Goal: Task Accomplishment & Management: Manage account settings

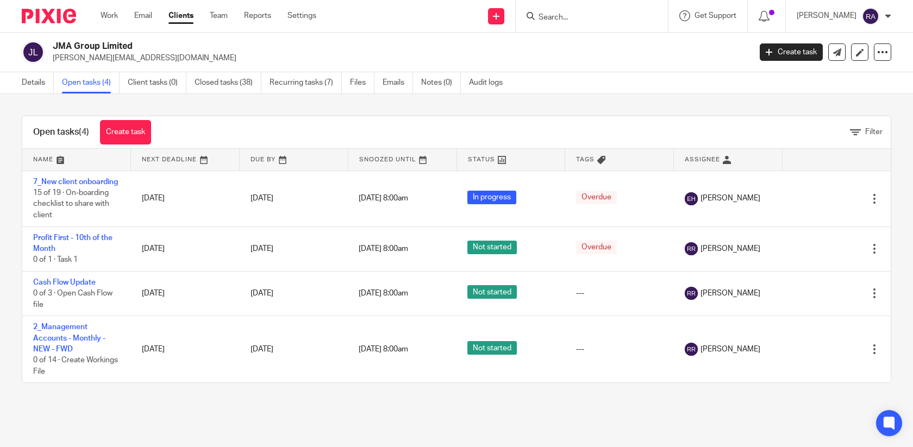
click at [595, 20] on input "Search" at bounding box center [586, 18] width 98 height 10
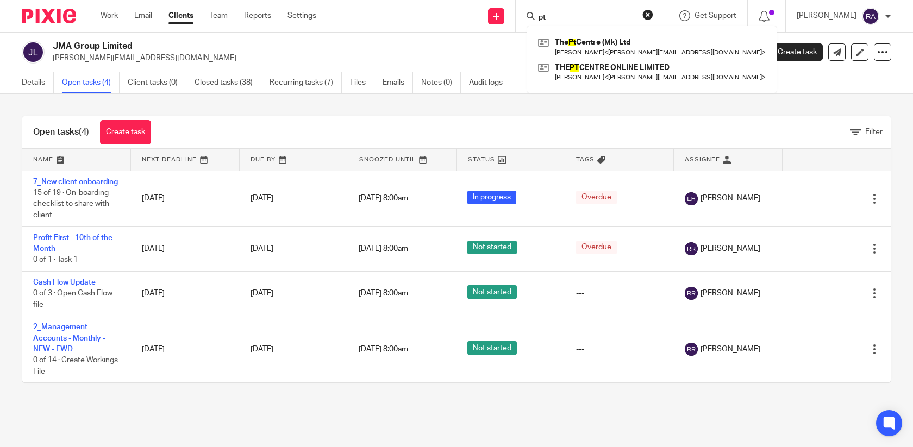
type input "pt"
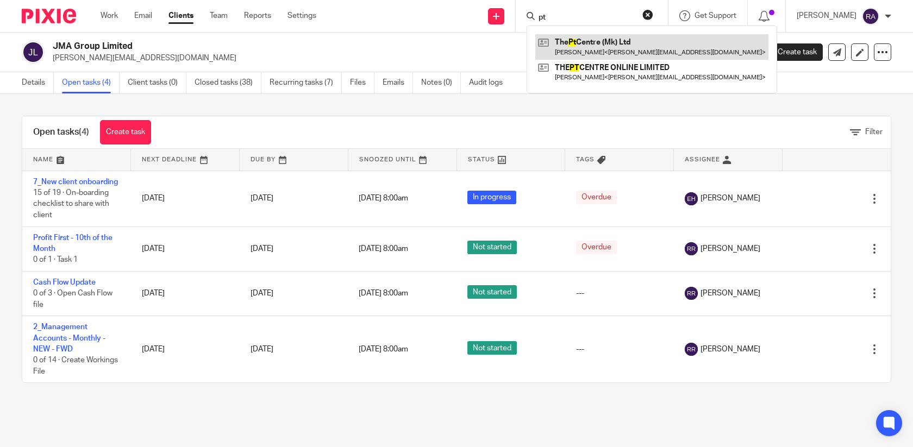
click at [646, 43] on link at bounding box center [651, 46] width 233 height 25
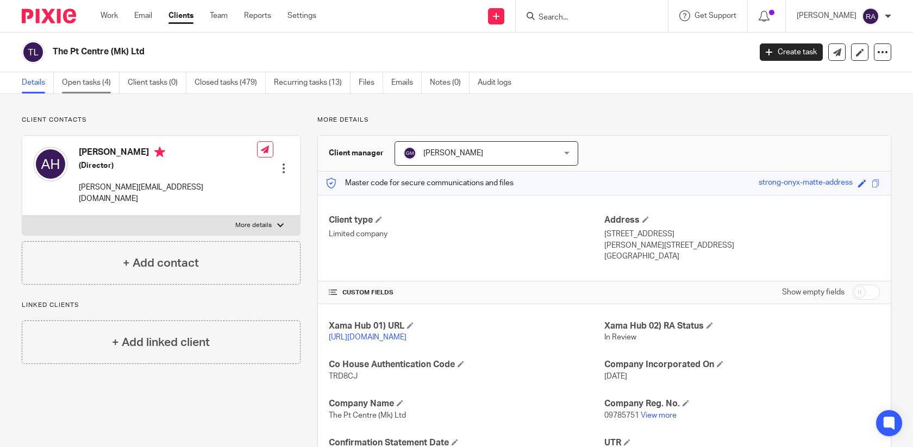
click at [93, 84] on link "Open tasks (4)" at bounding box center [91, 82] width 58 height 21
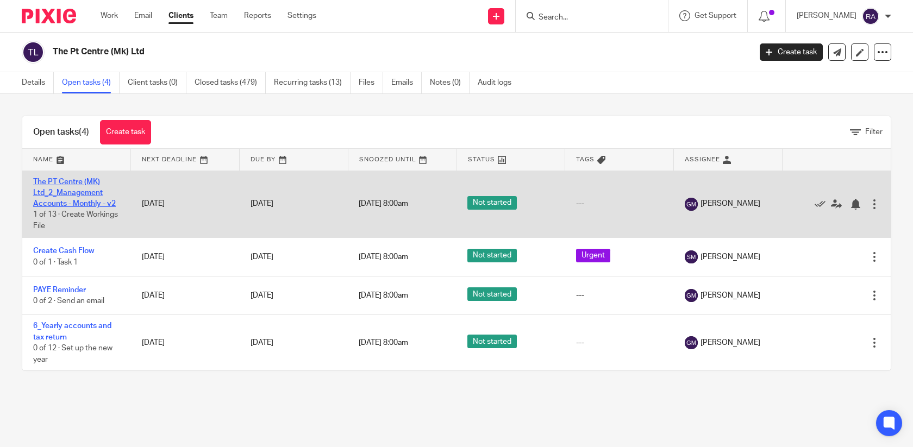
click at [100, 206] on link "The PT Centre (MK) Ltd_2_Management Accounts - Monthly - v2" at bounding box center [74, 193] width 83 height 30
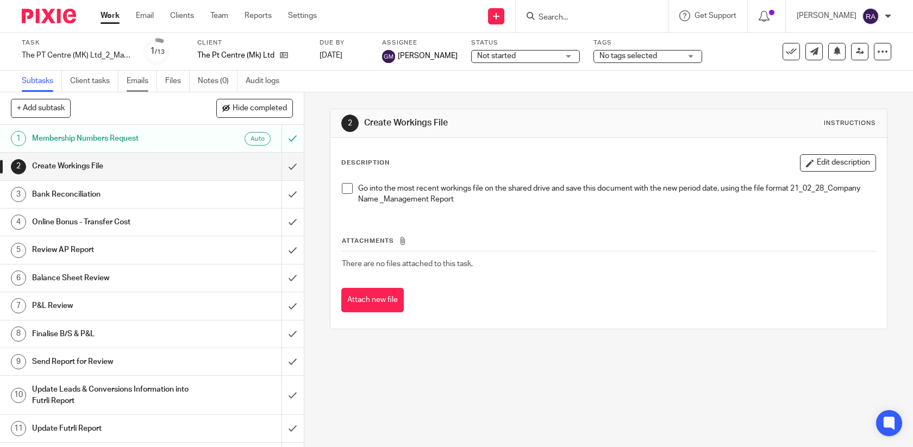
click at [140, 84] on link "Emails" at bounding box center [142, 81] width 30 height 21
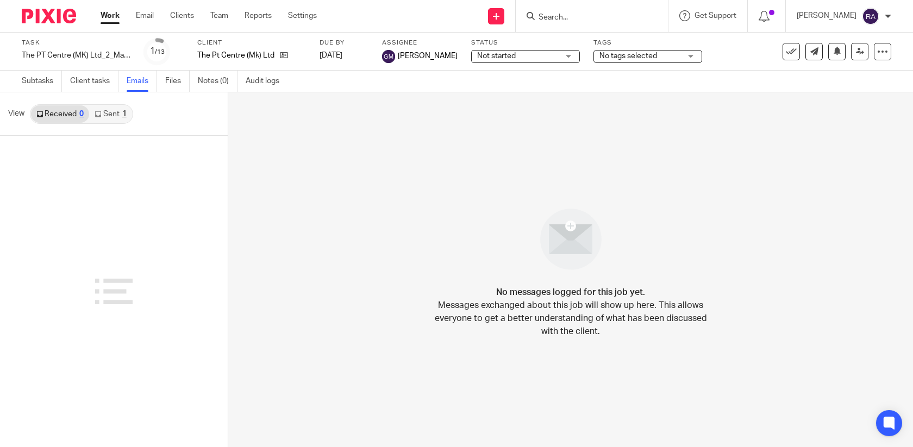
click at [120, 114] on link "Sent 1" at bounding box center [110, 113] width 42 height 17
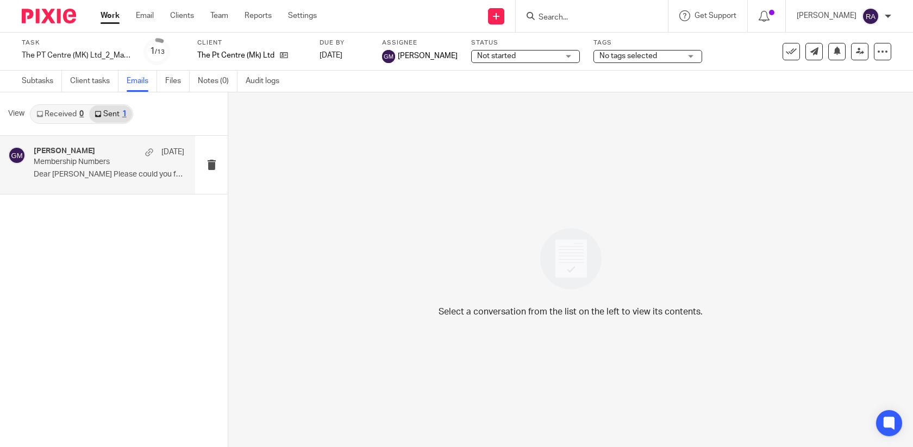
click at [106, 173] on p "Dear Adam Please could you forward to me your..." at bounding box center [109, 174] width 150 height 9
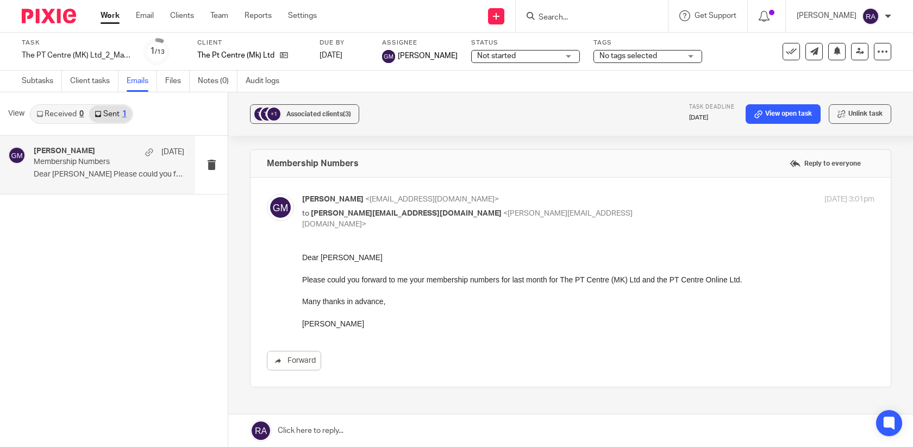
click at [621, 16] on input "Search" at bounding box center [586, 18] width 98 height 10
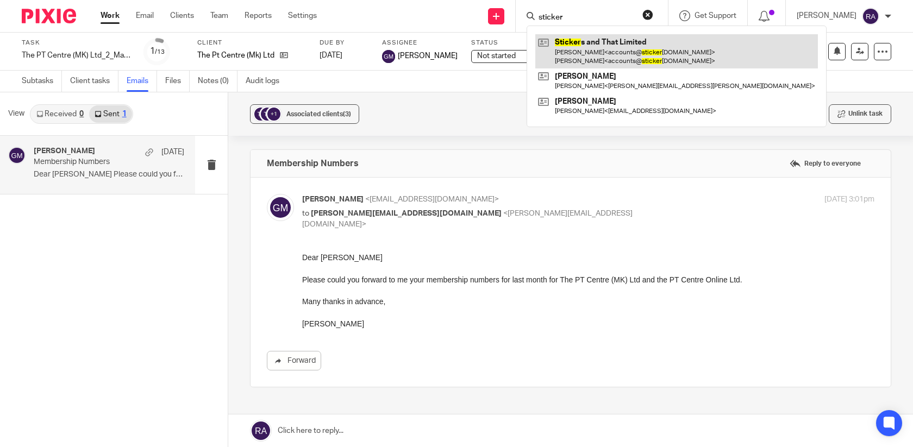
type input "sticker"
click at [604, 47] on link at bounding box center [676, 51] width 282 height 34
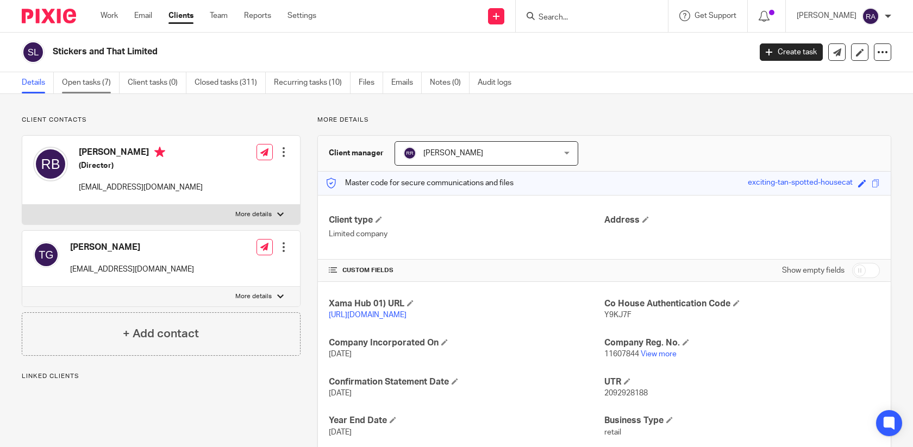
click at [105, 86] on link "Open tasks (7)" at bounding box center [91, 82] width 58 height 21
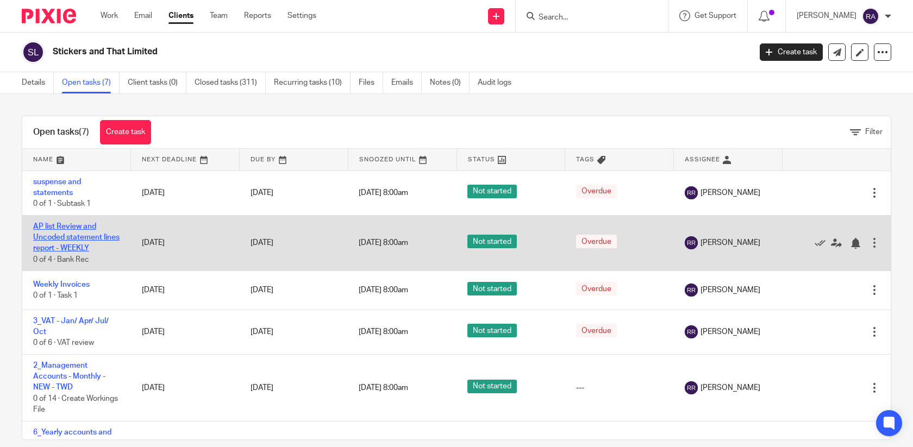
scroll to position [110, 0]
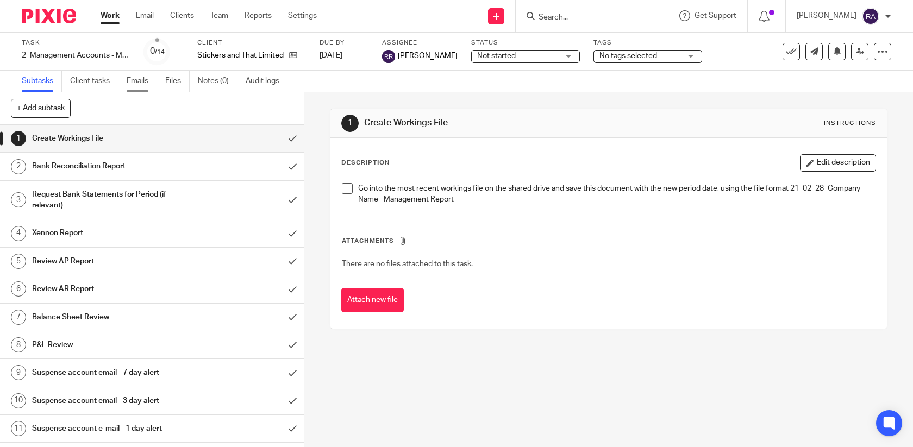
click at [139, 85] on link "Emails" at bounding box center [142, 81] width 30 height 21
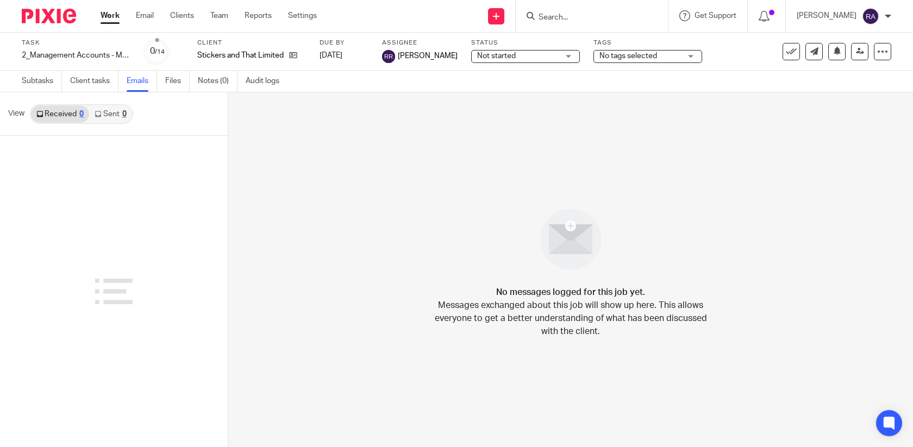
click at [626, 20] on input "Search" at bounding box center [586, 18] width 98 height 10
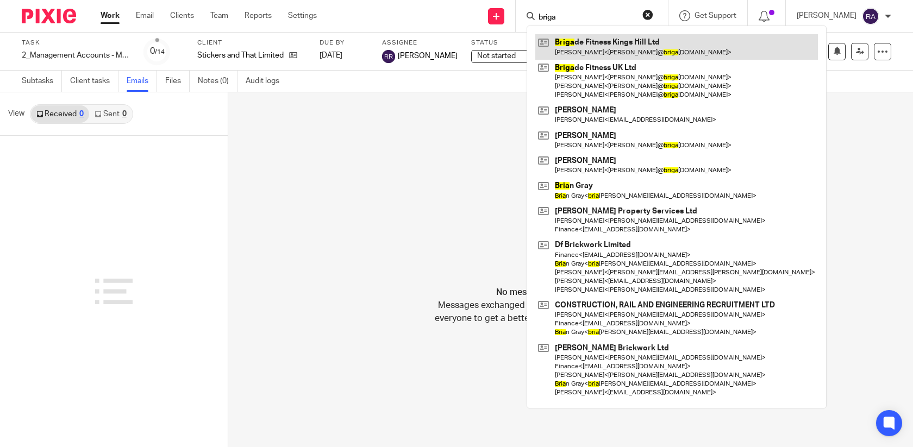
type input "briga"
click at [625, 47] on link at bounding box center [676, 46] width 282 height 25
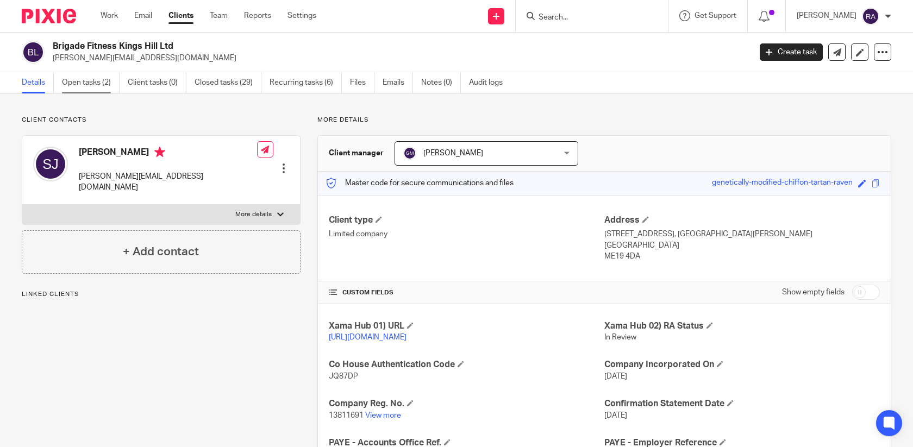
click at [91, 86] on link "Open tasks (2)" at bounding box center [91, 82] width 58 height 21
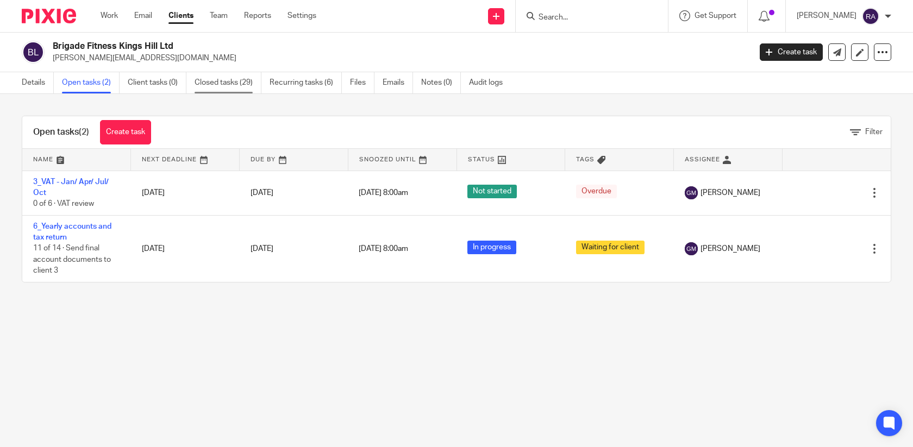
click at [216, 85] on link "Closed tasks (29)" at bounding box center [227, 82] width 67 height 21
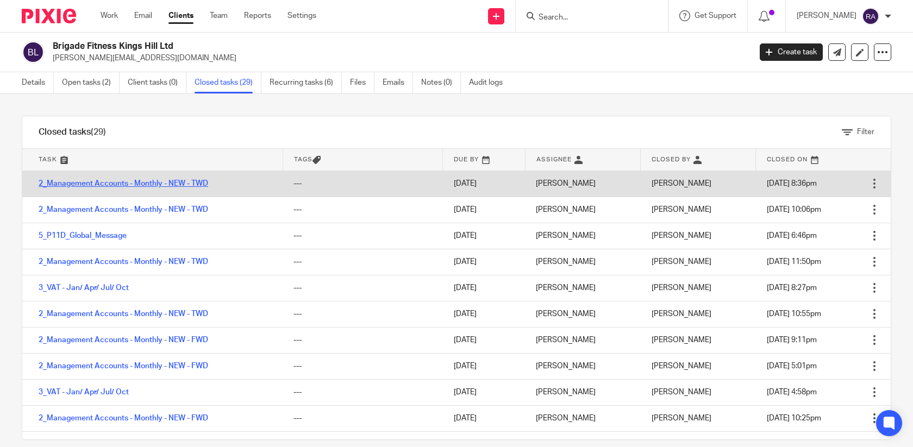
click at [115, 182] on link "2_Management Accounts - Monthly - NEW - TWD" at bounding box center [123, 184] width 169 height 8
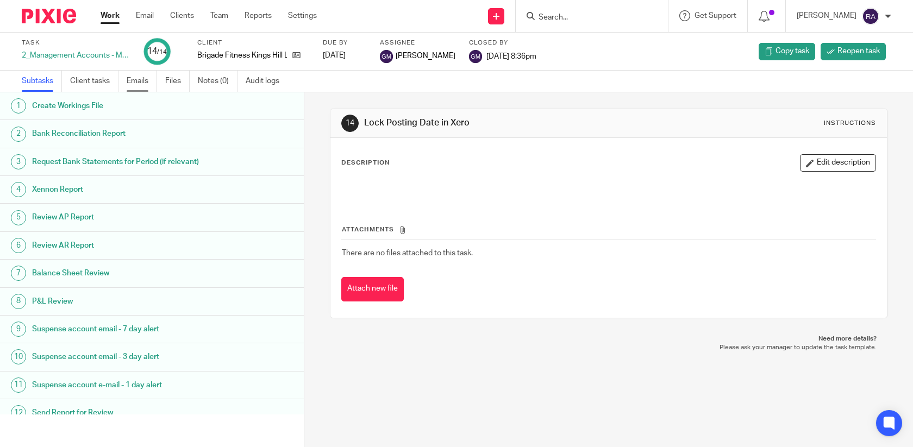
click at [146, 84] on link "Emails" at bounding box center [142, 81] width 30 height 21
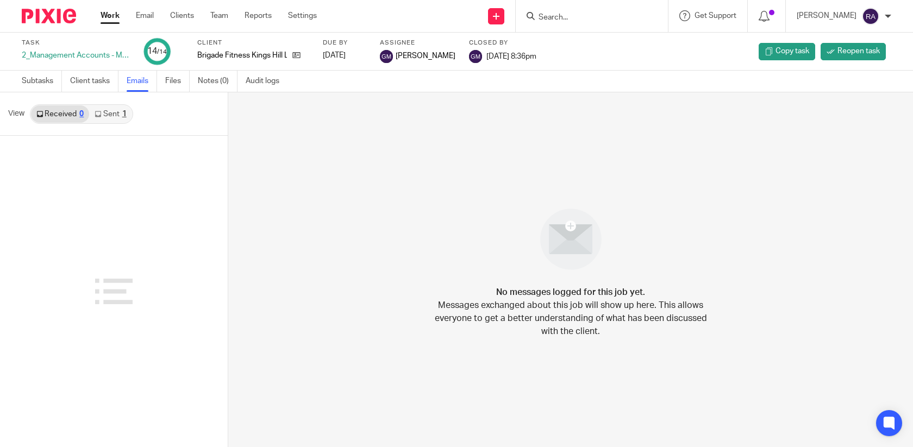
click at [110, 115] on link "Sent 1" at bounding box center [110, 113] width 42 height 17
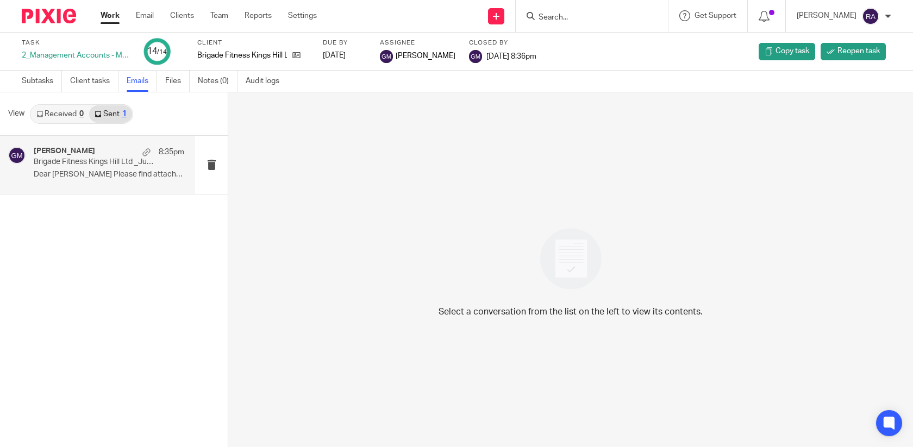
click at [98, 178] on p "Dear Sally Please find attached the..." at bounding box center [109, 174] width 150 height 9
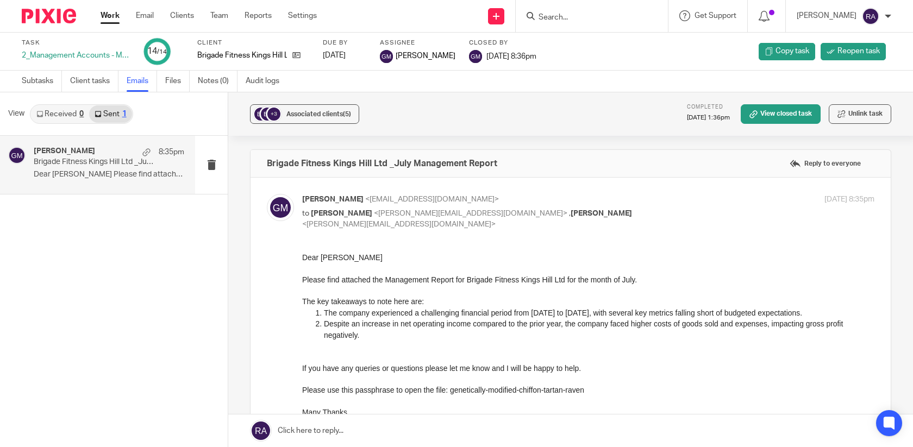
click at [617, 14] on input "Search" at bounding box center [586, 18] width 98 height 10
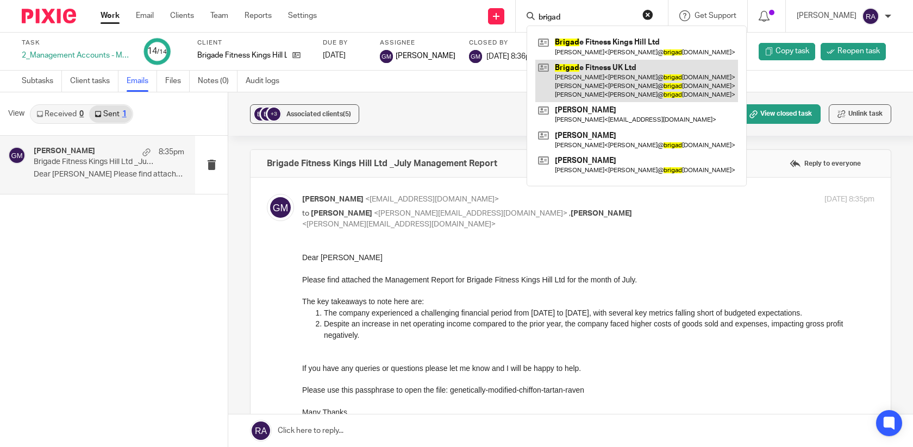
type input "brigad"
click at [613, 76] on link at bounding box center [636, 81] width 203 height 43
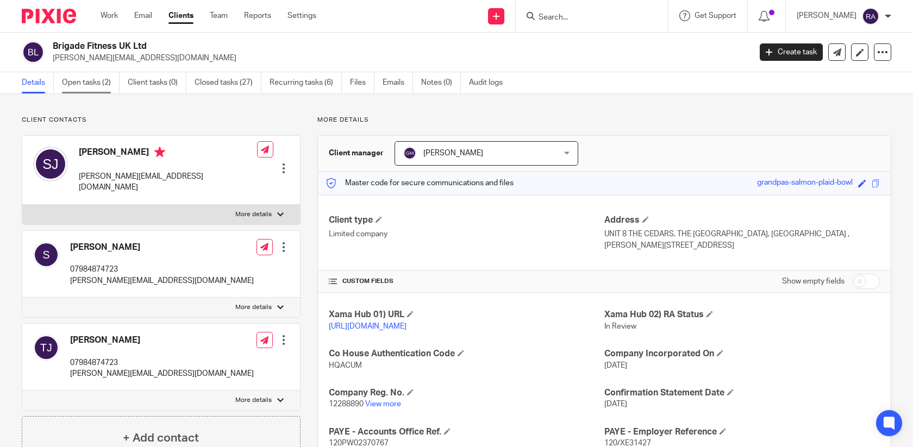
click at [92, 76] on link "Open tasks (2)" at bounding box center [91, 82] width 58 height 21
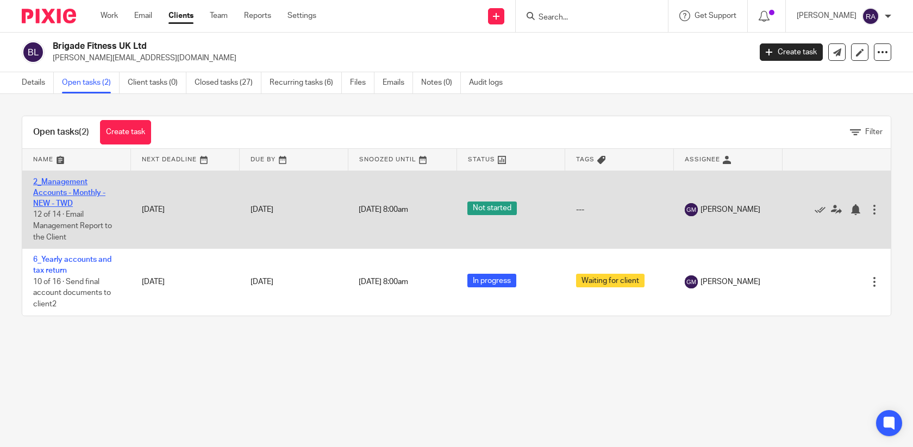
click at [76, 192] on link "2_Management Accounts - Monthly - NEW - TWD" at bounding box center [69, 193] width 72 height 30
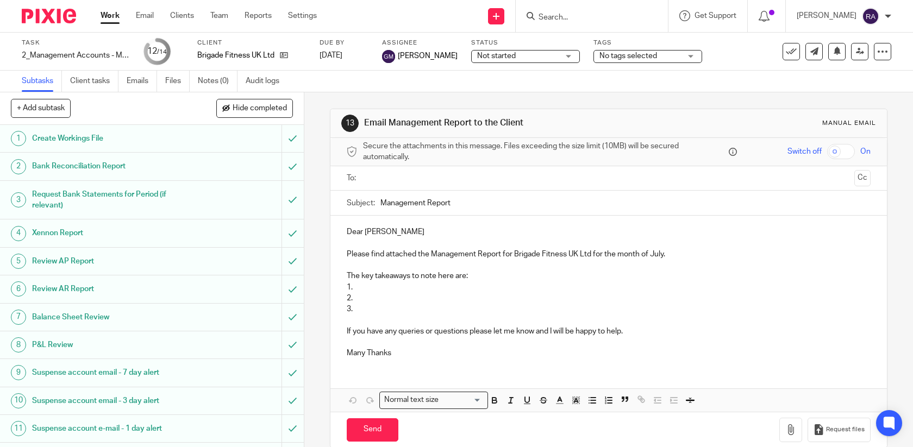
scroll to position [79, 0]
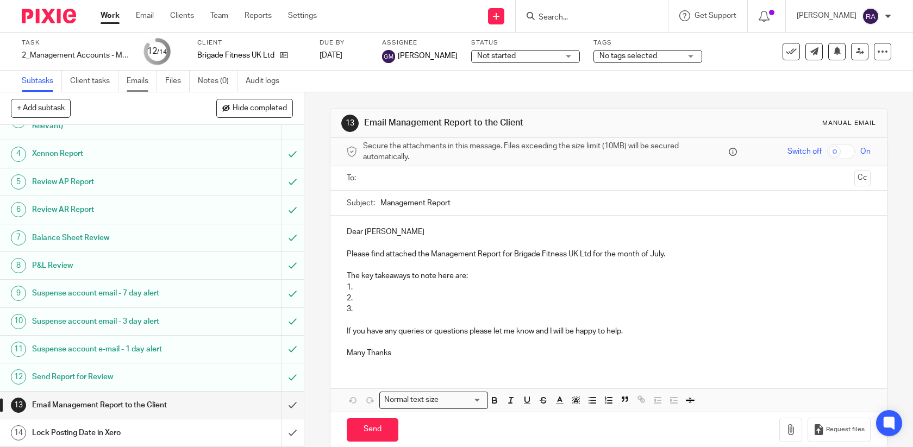
click at [137, 87] on link "Emails" at bounding box center [142, 81] width 30 height 21
